Goal: Information Seeking & Learning: Learn about a topic

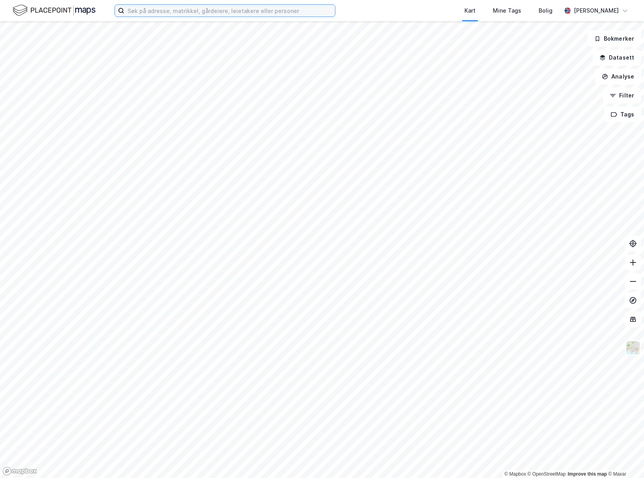
click at [210, 12] on input at bounding box center [229, 11] width 211 height 12
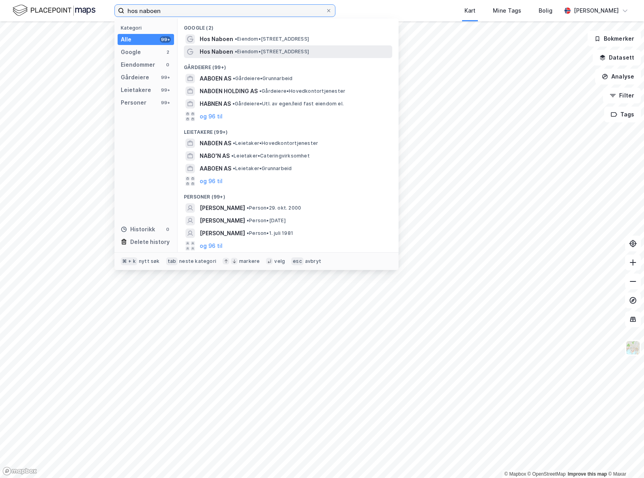
type input "hos naboen"
click at [219, 48] on span "Hos Naboen" at bounding box center [217, 51] width 34 height 9
